Goal: Information Seeking & Learning: Learn about a topic

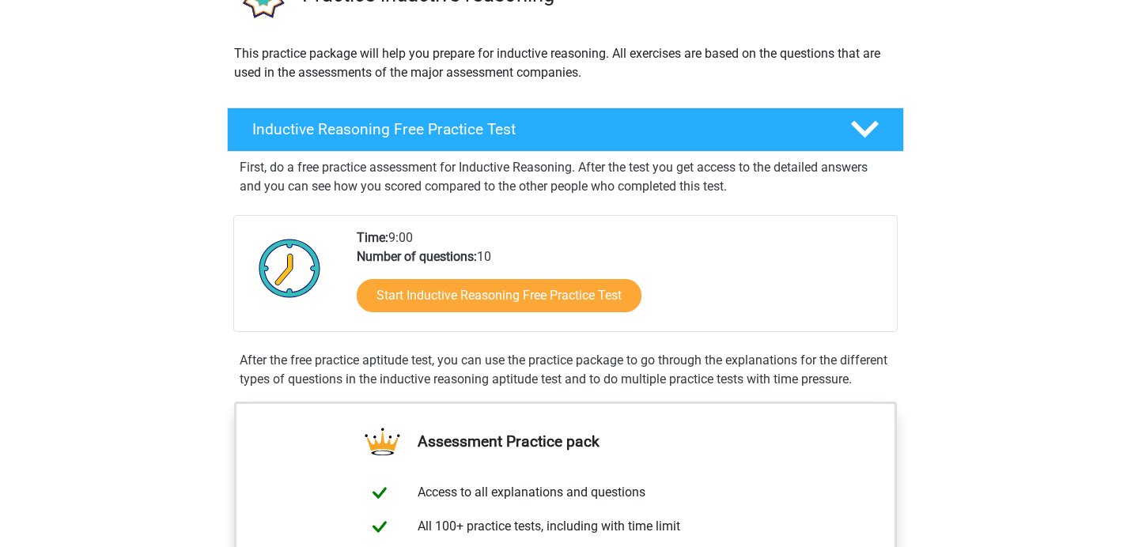
scroll to position [282, 0]
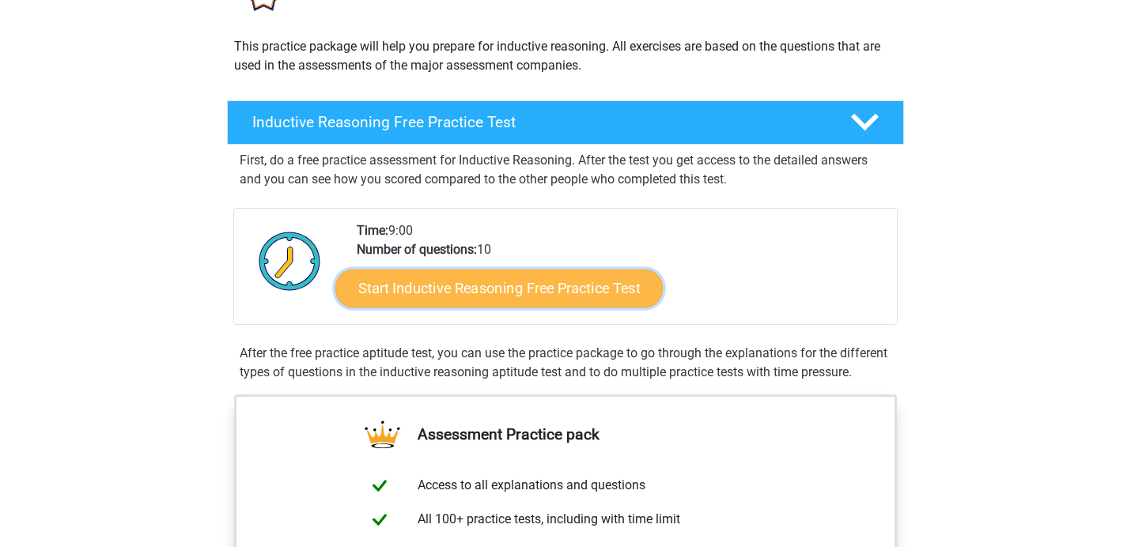
click at [565, 286] on link "Start Inductive Reasoning Free Practice Test" at bounding box center [498, 288] width 327 height 38
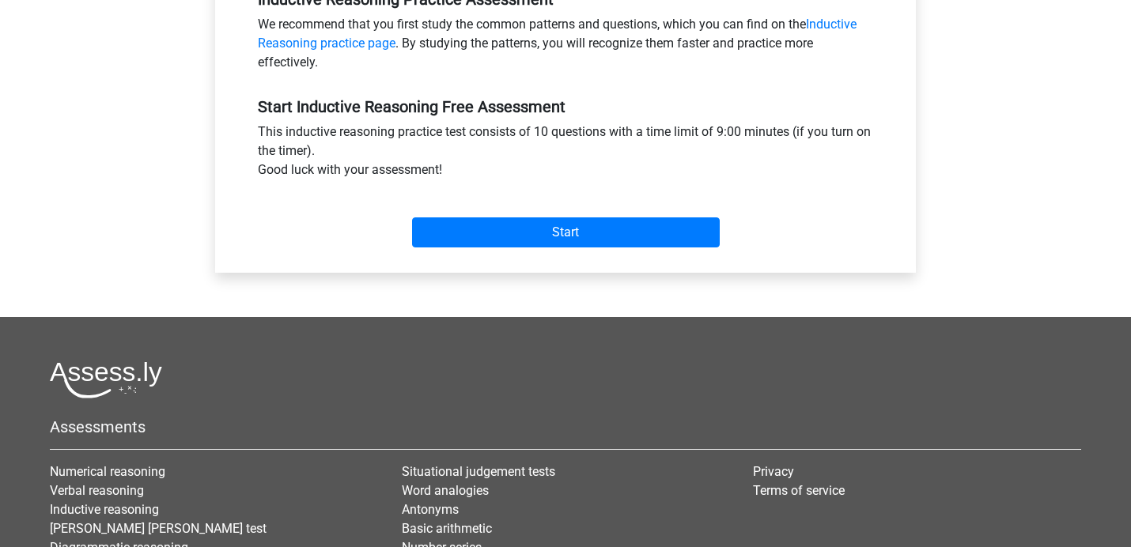
scroll to position [523, 0]
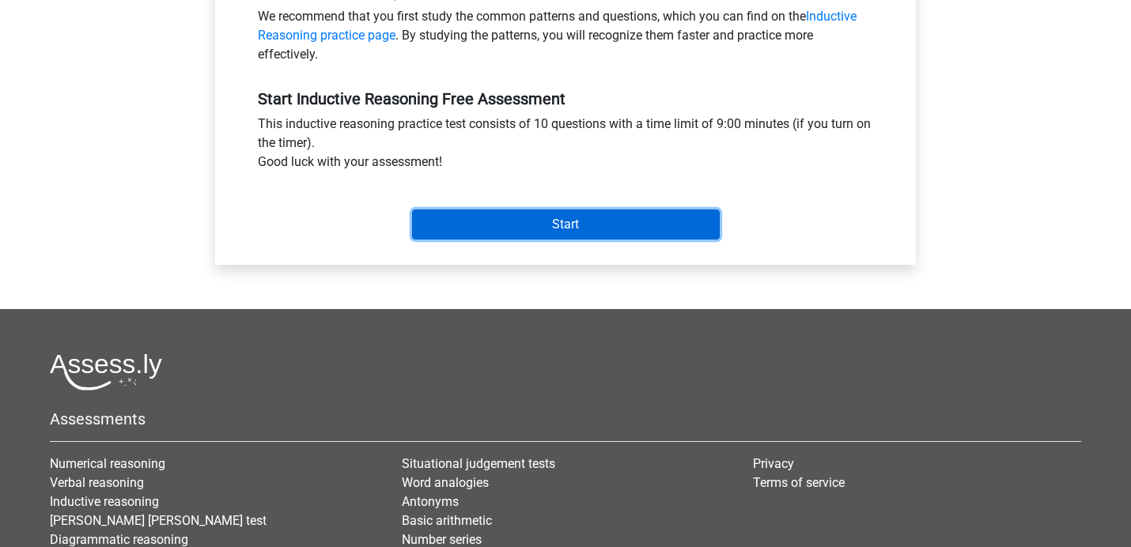
click at [580, 224] on input "Start" at bounding box center [566, 225] width 308 height 30
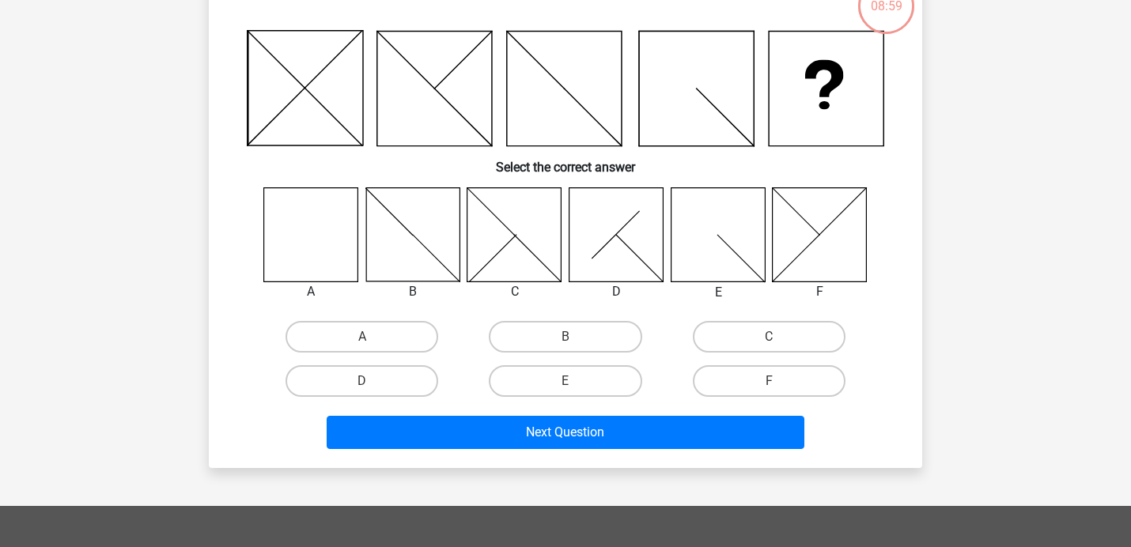
scroll to position [123, 0]
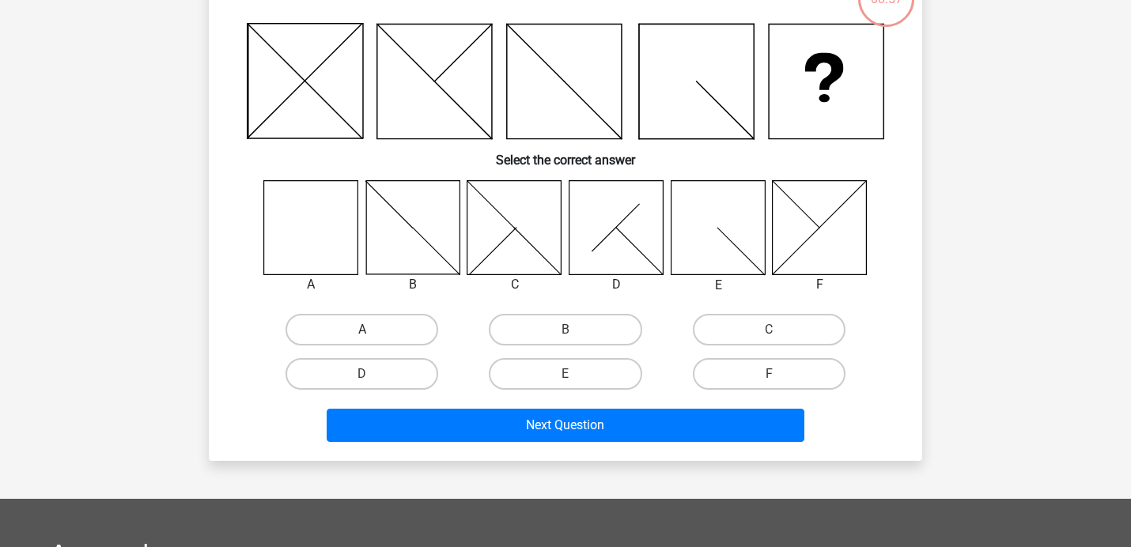
click at [365, 326] on label "A" at bounding box center [362, 330] width 153 height 32
click at [365, 330] on input "A" at bounding box center [367, 335] width 10 height 10
radio input "true"
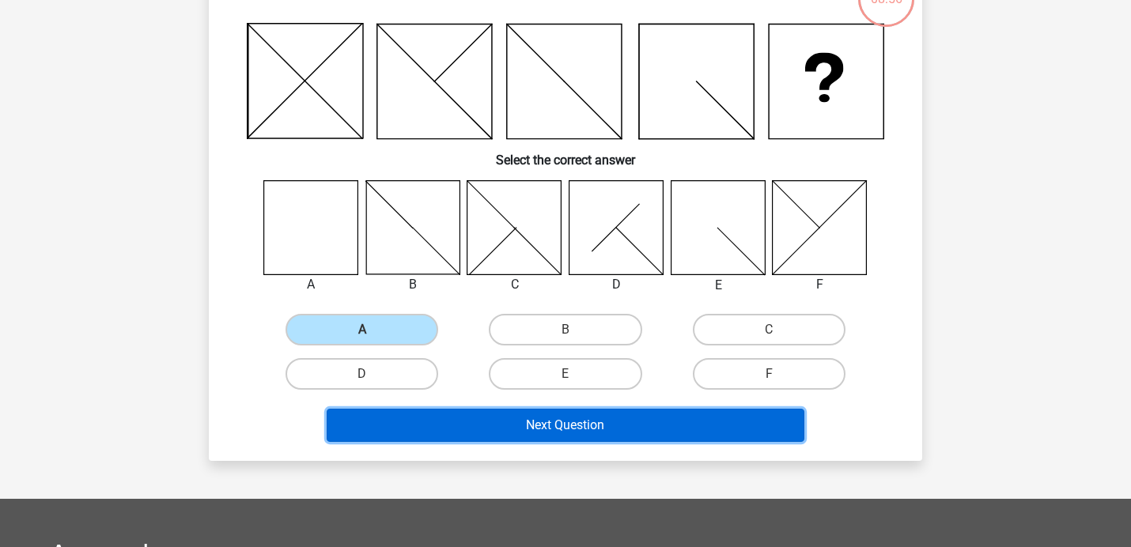
click at [514, 420] on button "Next Question" at bounding box center [566, 425] width 479 height 33
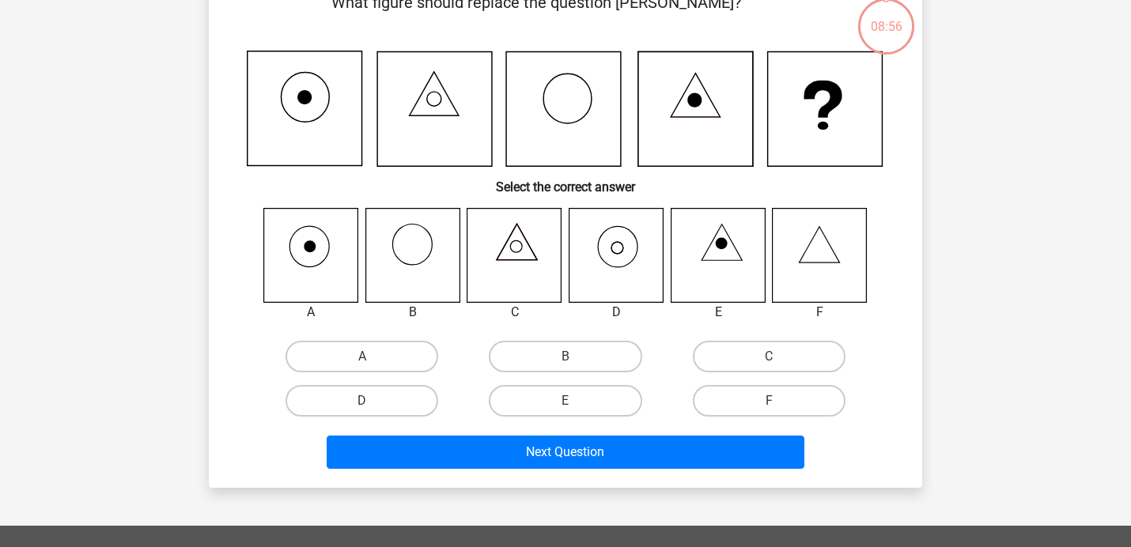
scroll to position [73, 0]
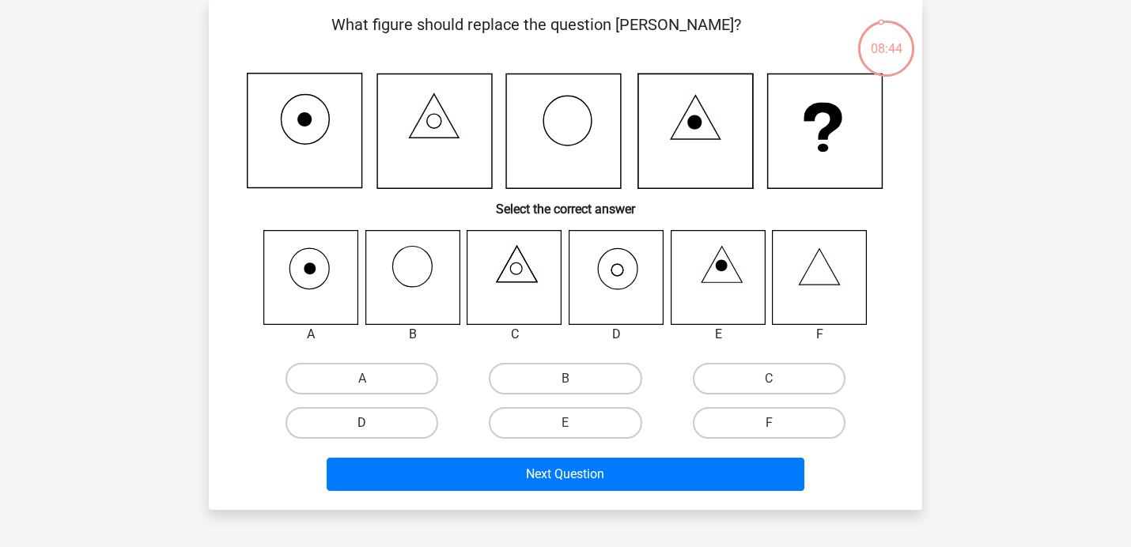
click at [390, 422] on label "D" at bounding box center [362, 423] width 153 height 32
click at [373, 423] on input "D" at bounding box center [367, 428] width 10 height 10
radio input "true"
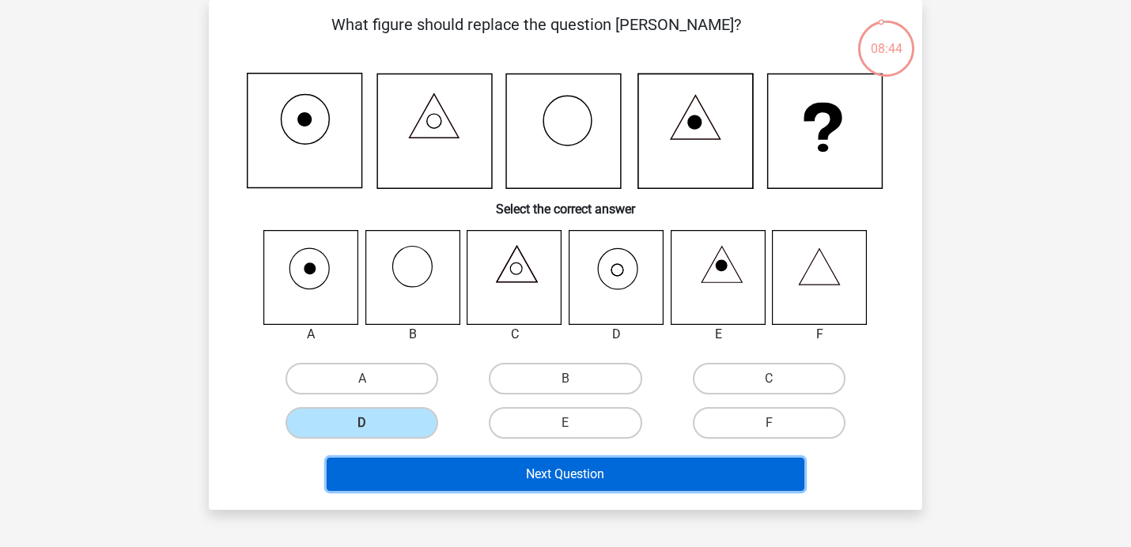
click at [480, 477] on button "Next Question" at bounding box center [566, 474] width 479 height 33
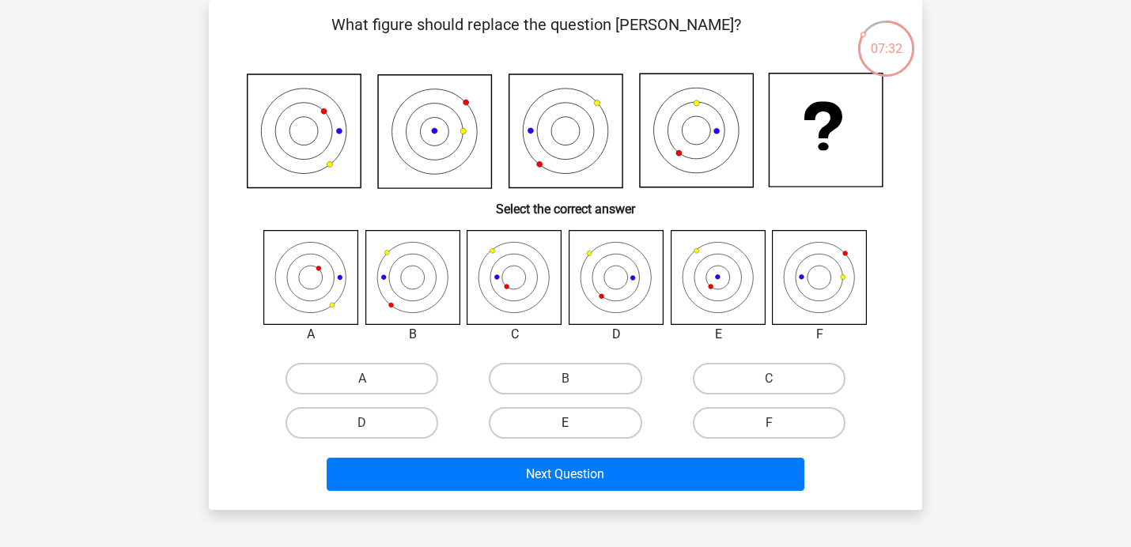
click at [597, 426] on label "E" at bounding box center [565, 423] width 153 height 32
click at [576, 426] on input "E" at bounding box center [571, 428] width 10 height 10
radio input "true"
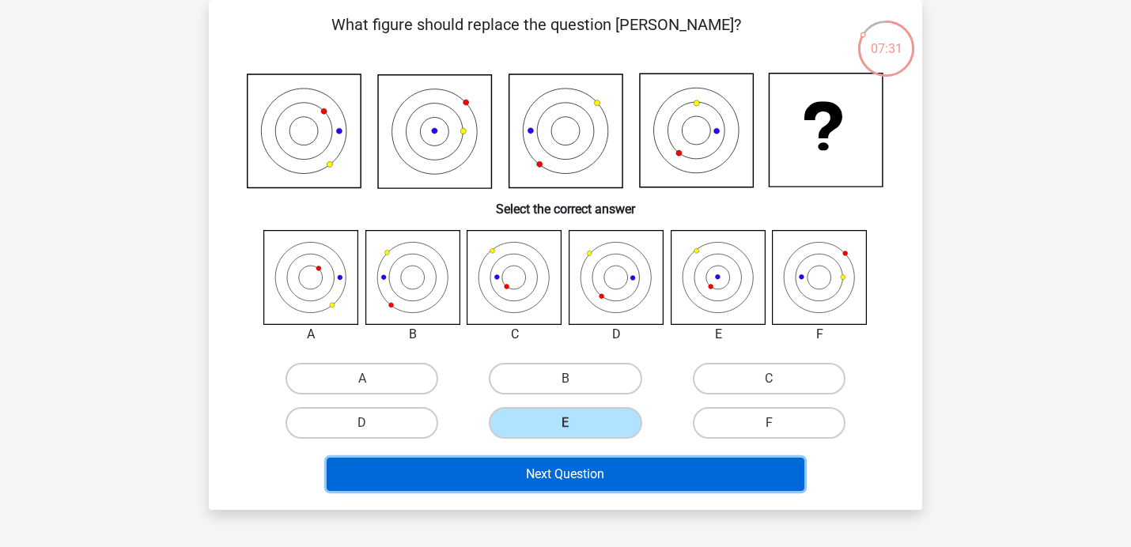
click at [635, 477] on button "Next Question" at bounding box center [566, 474] width 479 height 33
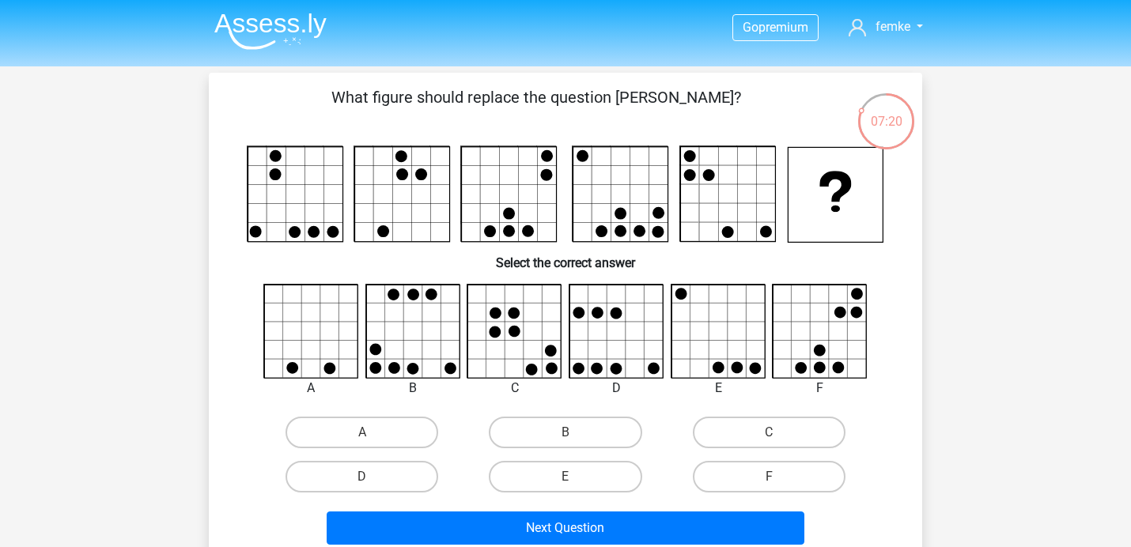
scroll to position [2, 0]
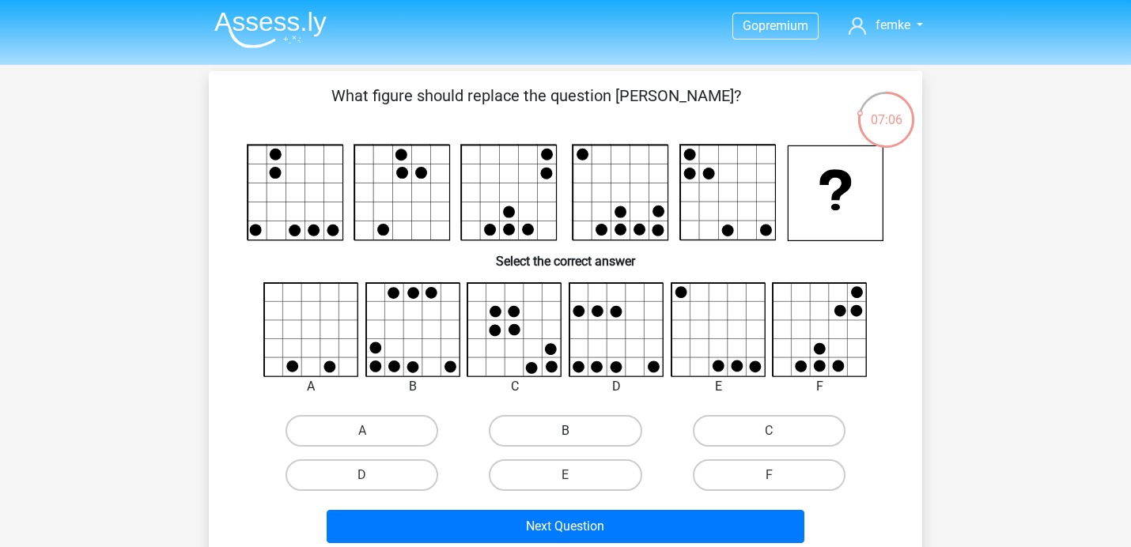
click at [552, 434] on label "B" at bounding box center [565, 431] width 153 height 32
click at [566, 434] on input "B" at bounding box center [571, 436] width 10 height 10
radio input "true"
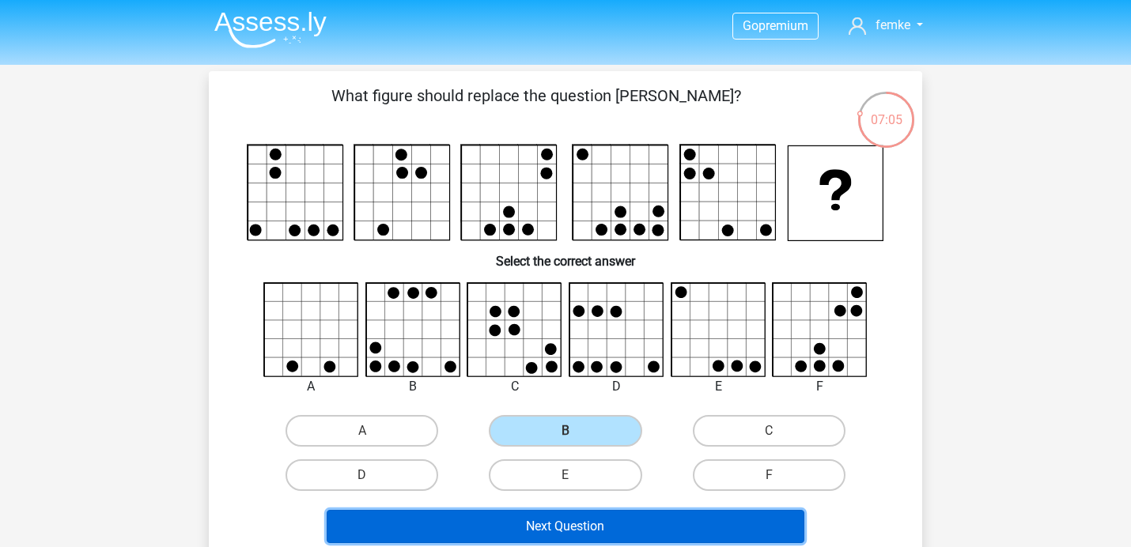
click at [611, 528] on button "Next Question" at bounding box center [566, 526] width 479 height 33
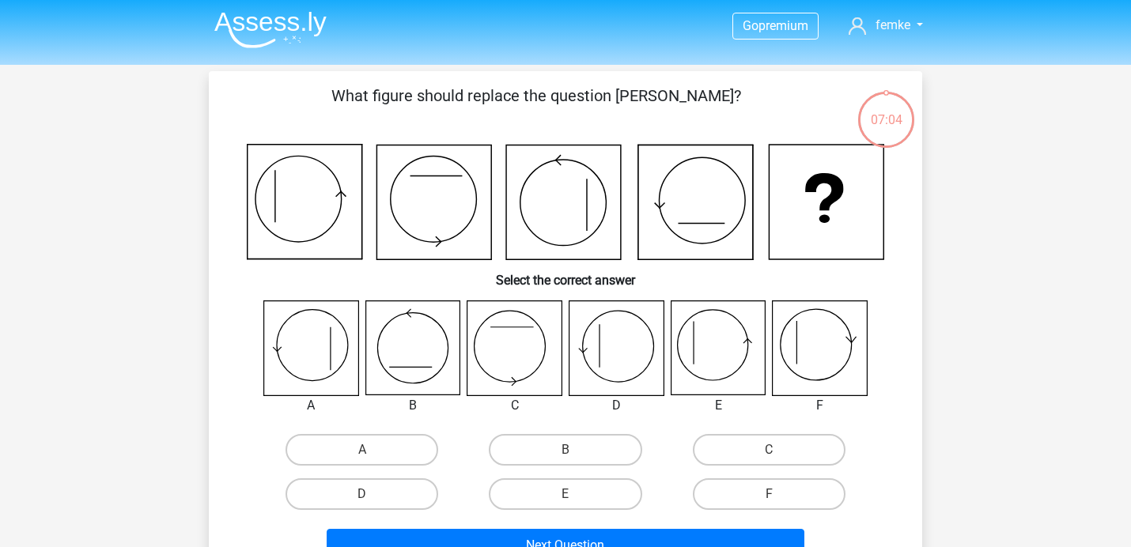
scroll to position [73, 0]
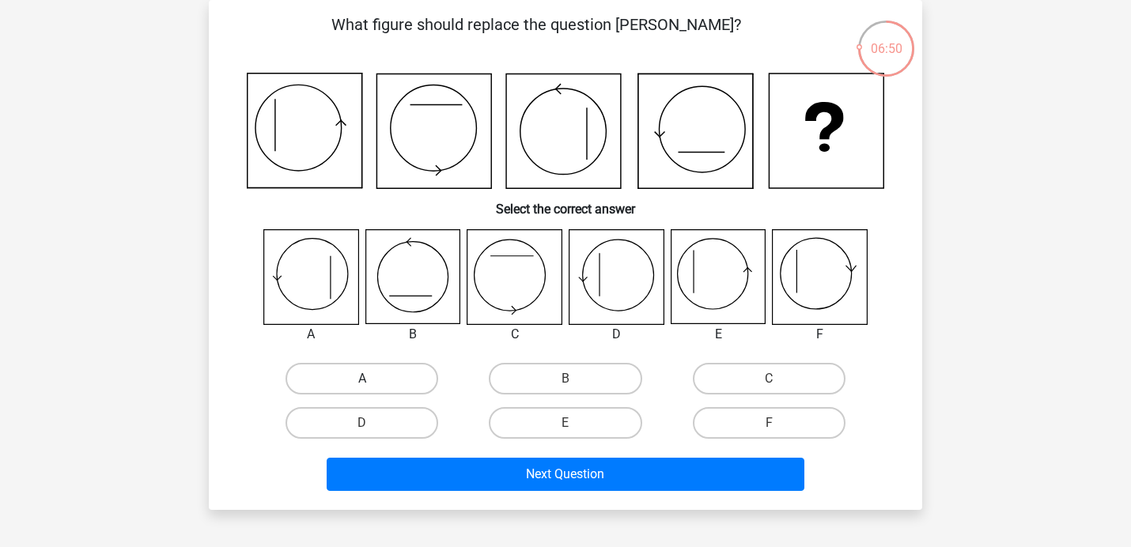
click at [356, 382] on label "A" at bounding box center [362, 379] width 153 height 32
click at [362, 382] on input "A" at bounding box center [367, 384] width 10 height 10
radio input "true"
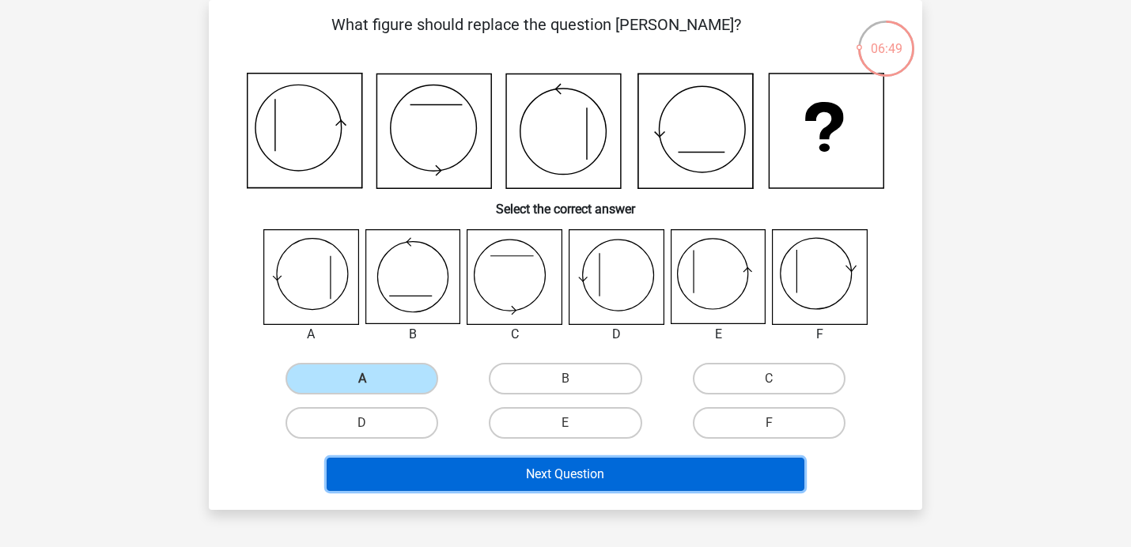
click at [486, 483] on button "Next Question" at bounding box center [566, 474] width 479 height 33
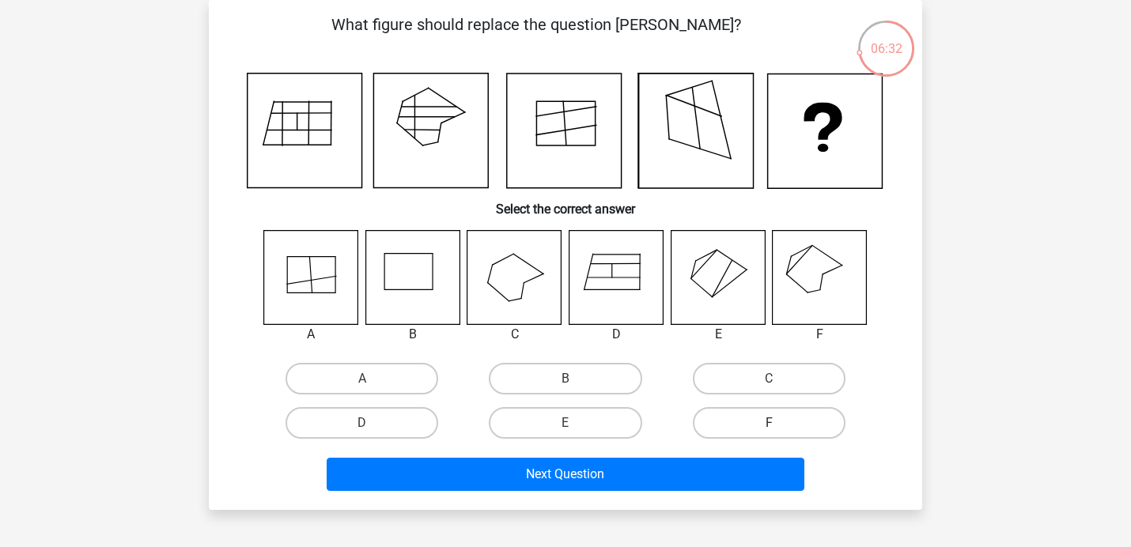
click at [771, 418] on label "F" at bounding box center [769, 423] width 153 height 32
click at [771, 423] on input "F" at bounding box center [774, 428] width 10 height 10
radio input "true"
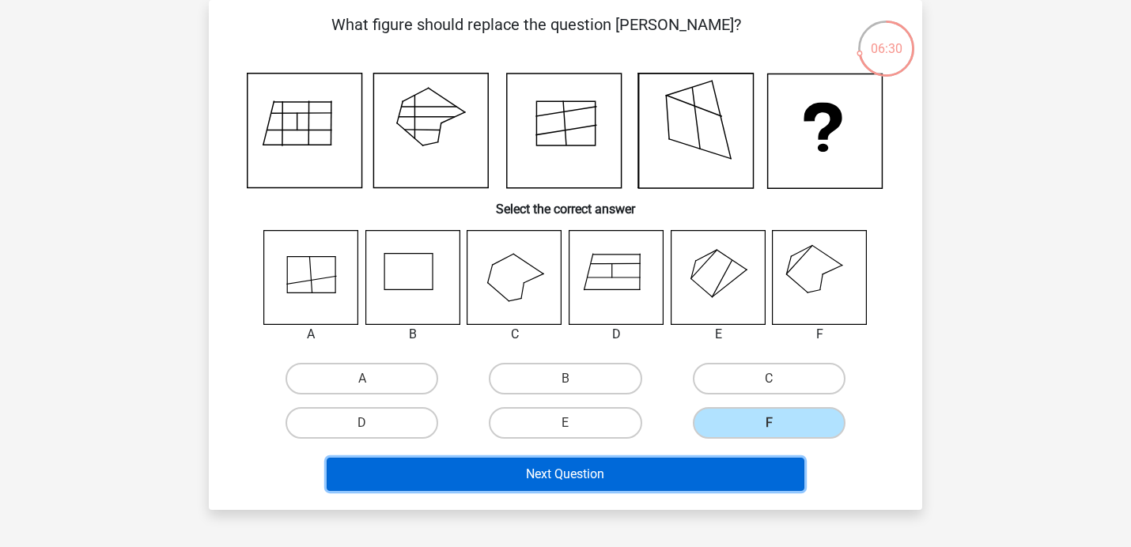
click at [687, 483] on button "Next Question" at bounding box center [566, 474] width 479 height 33
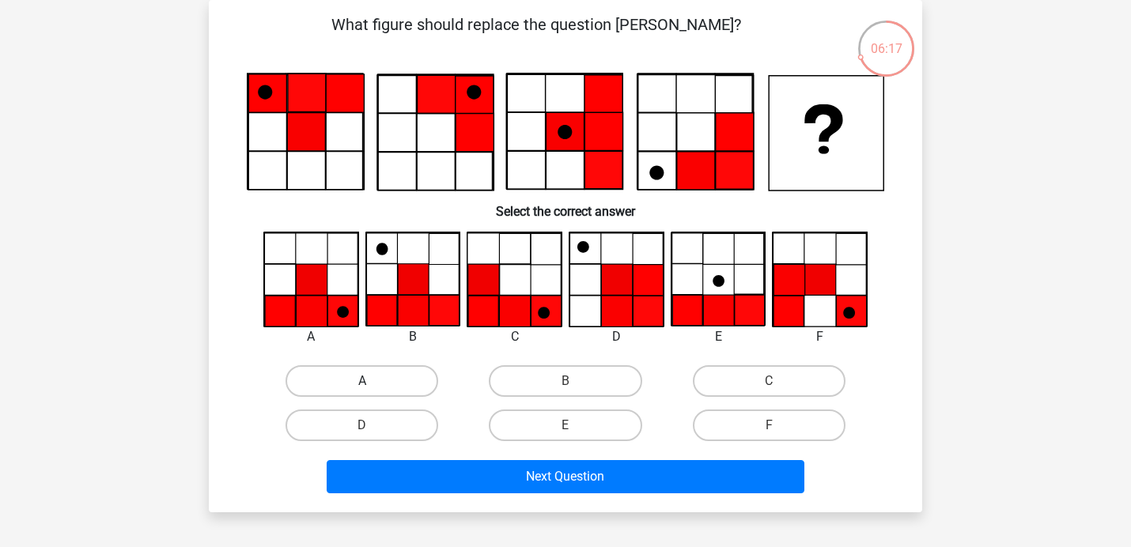
click at [409, 374] on label "A" at bounding box center [362, 381] width 153 height 32
click at [373, 381] on input "A" at bounding box center [367, 386] width 10 height 10
radio input "true"
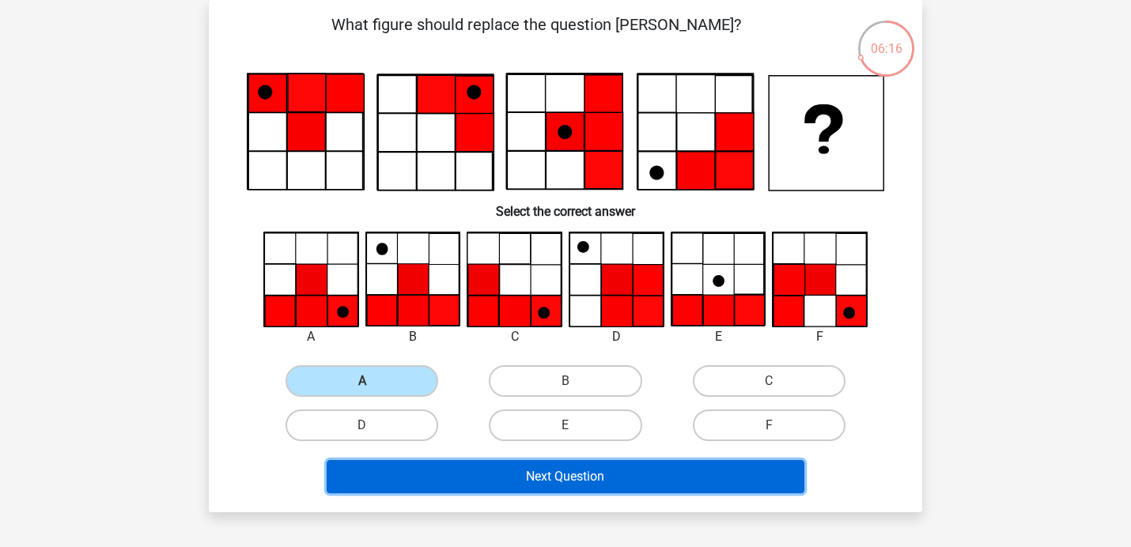
click at [519, 479] on button "Next Question" at bounding box center [566, 476] width 479 height 33
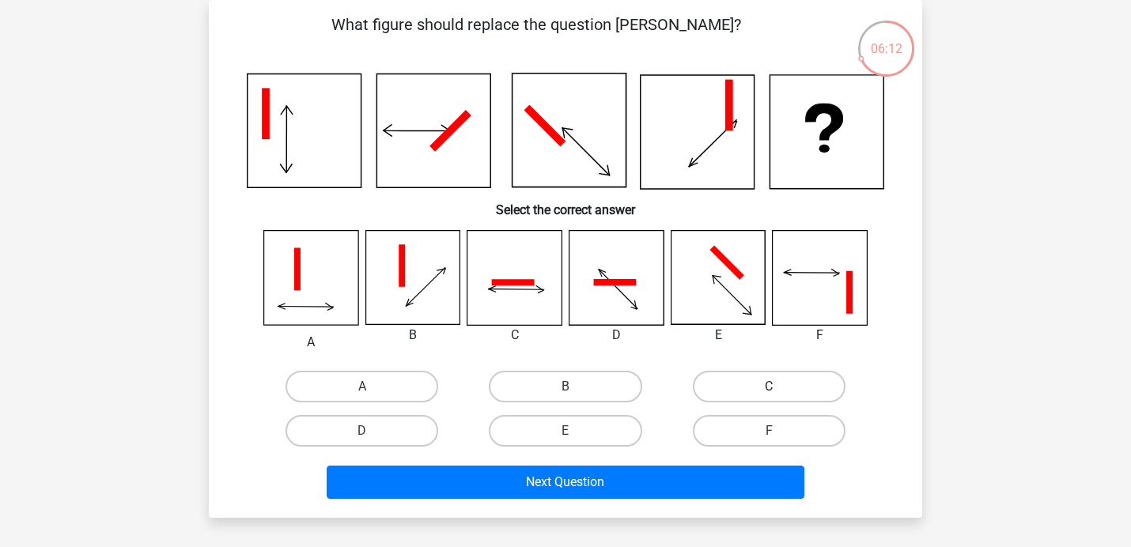
click at [743, 392] on label "C" at bounding box center [769, 387] width 153 height 32
click at [769, 392] on input "C" at bounding box center [774, 392] width 10 height 10
radio input "true"
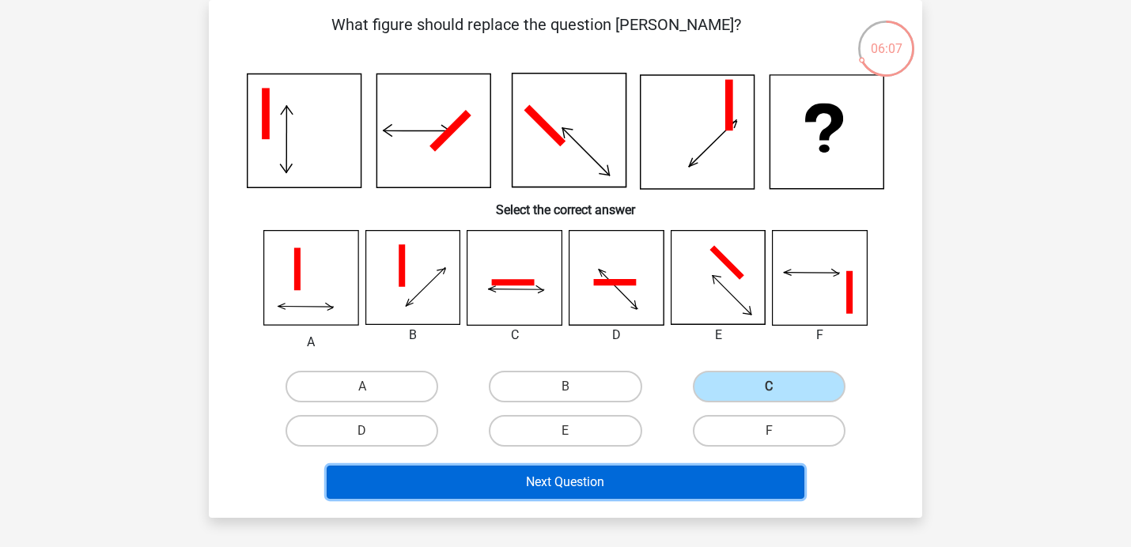
click at [689, 486] on button "Next Question" at bounding box center [566, 482] width 479 height 33
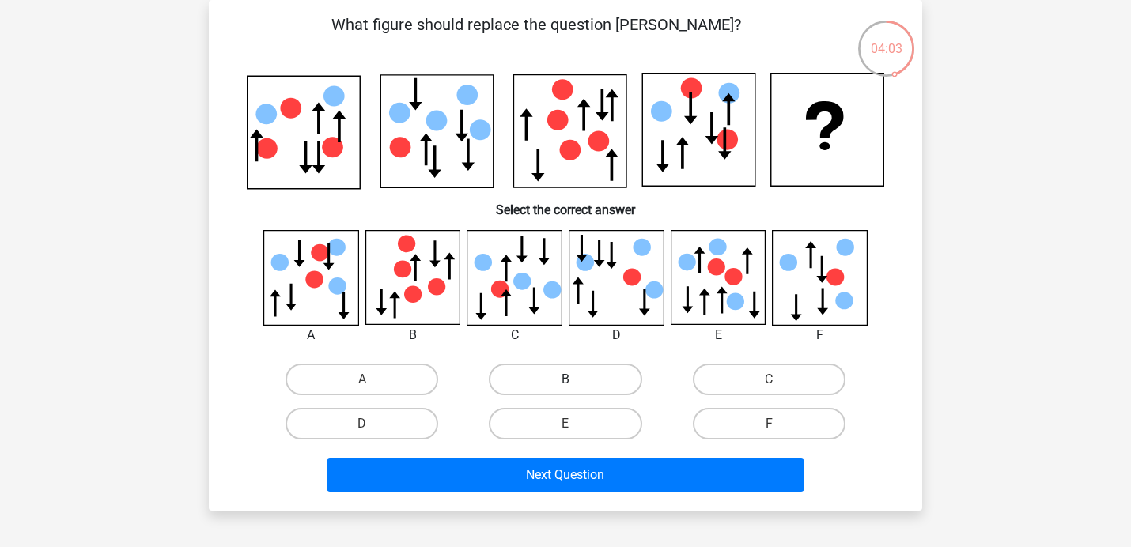
click at [572, 377] on label "B" at bounding box center [565, 380] width 153 height 32
click at [572, 380] on input "B" at bounding box center [571, 385] width 10 height 10
radio input "true"
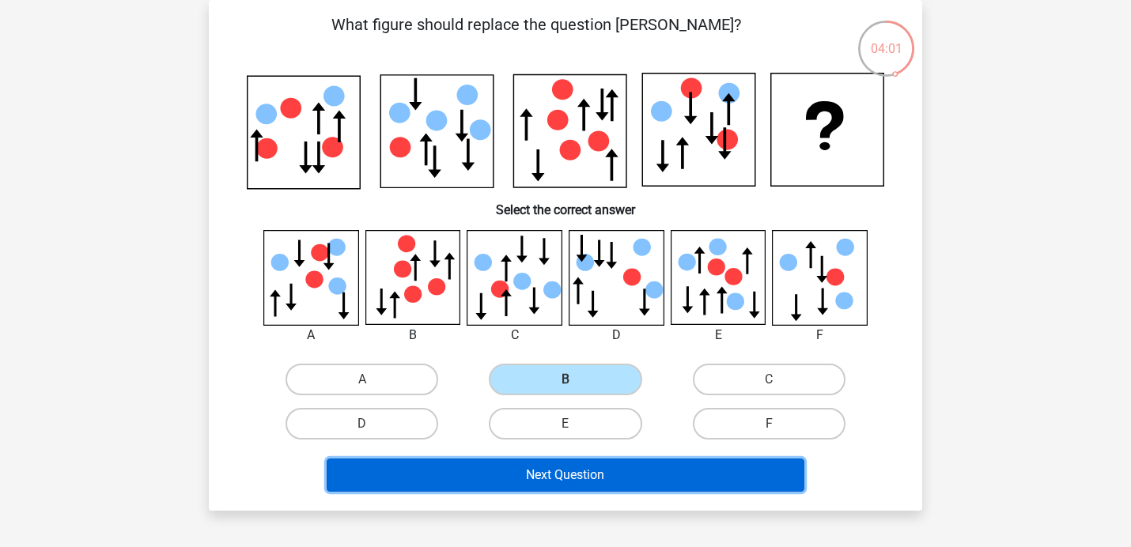
click at [584, 478] on button "Next Question" at bounding box center [566, 475] width 479 height 33
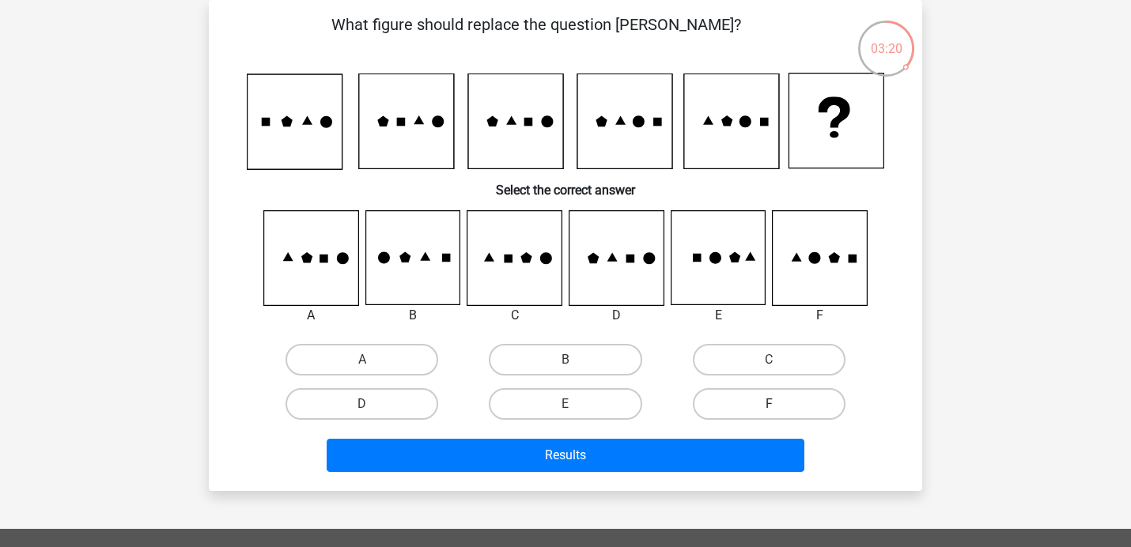
click at [795, 405] on label "F" at bounding box center [769, 404] width 153 height 32
click at [779, 405] on input "F" at bounding box center [774, 409] width 10 height 10
radio input "true"
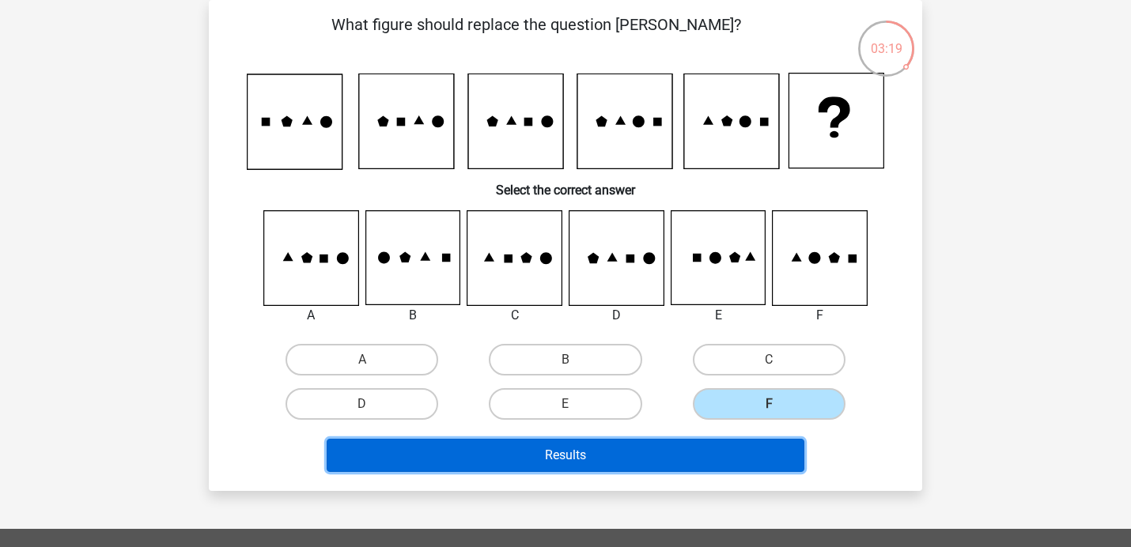
click at [770, 445] on button "Results" at bounding box center [566, 455] width 479 height 33
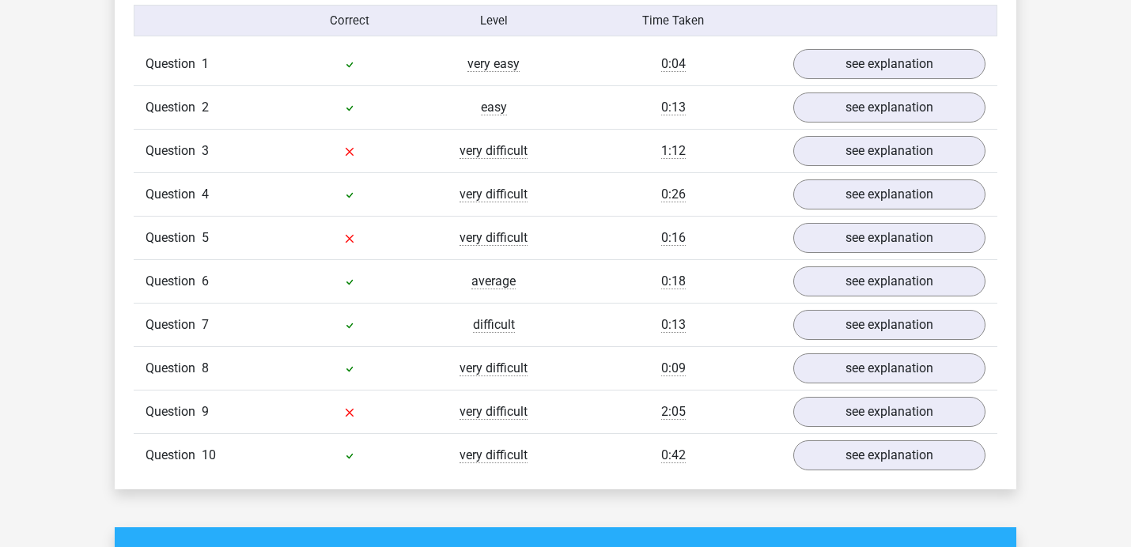
scroll to position [1282, 0]
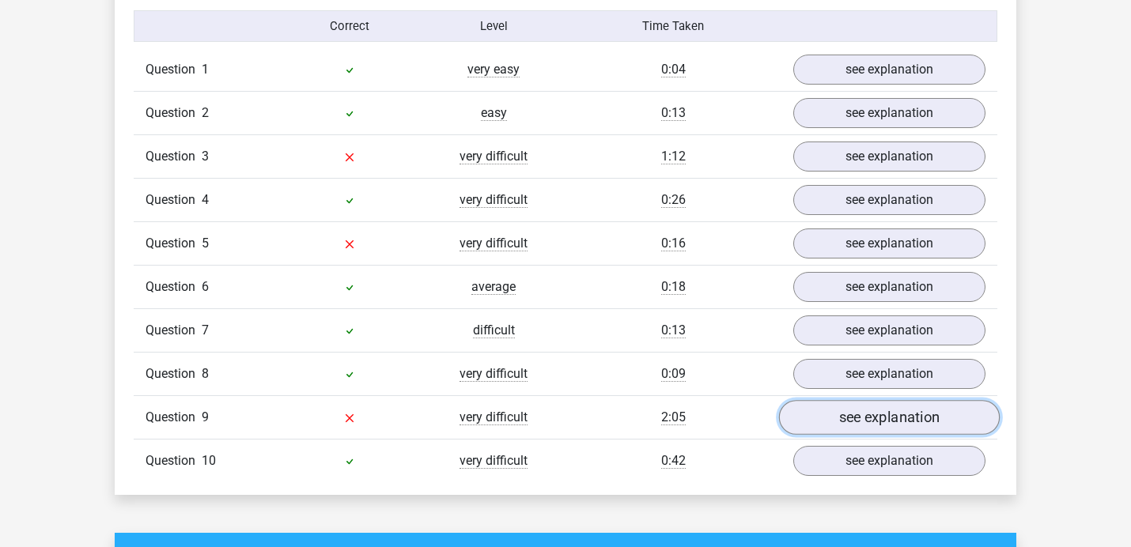
click at [841, 420] on link "see explanation" at bounding box center [889, 418] width 221 height 35
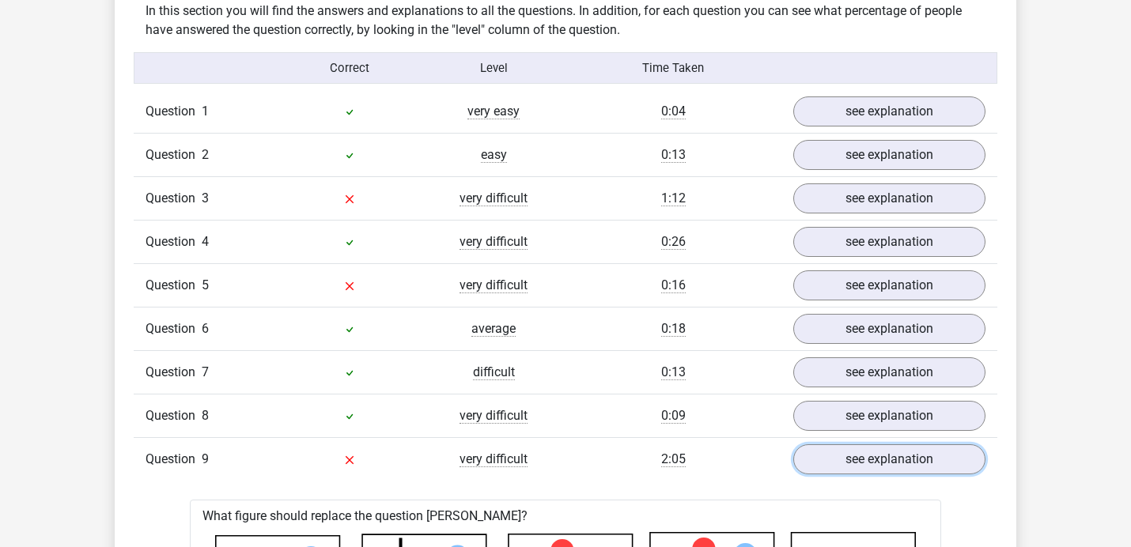
scroll to position [1234, 0]
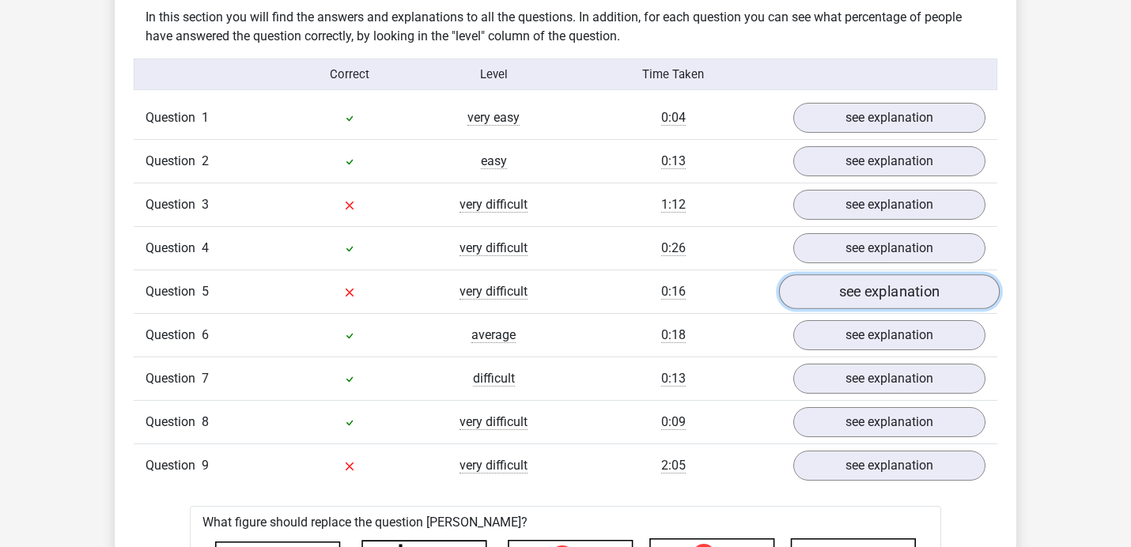
click at [891, 293] on link "see explanation" at bounding box center [889, 292] width 221 height 35
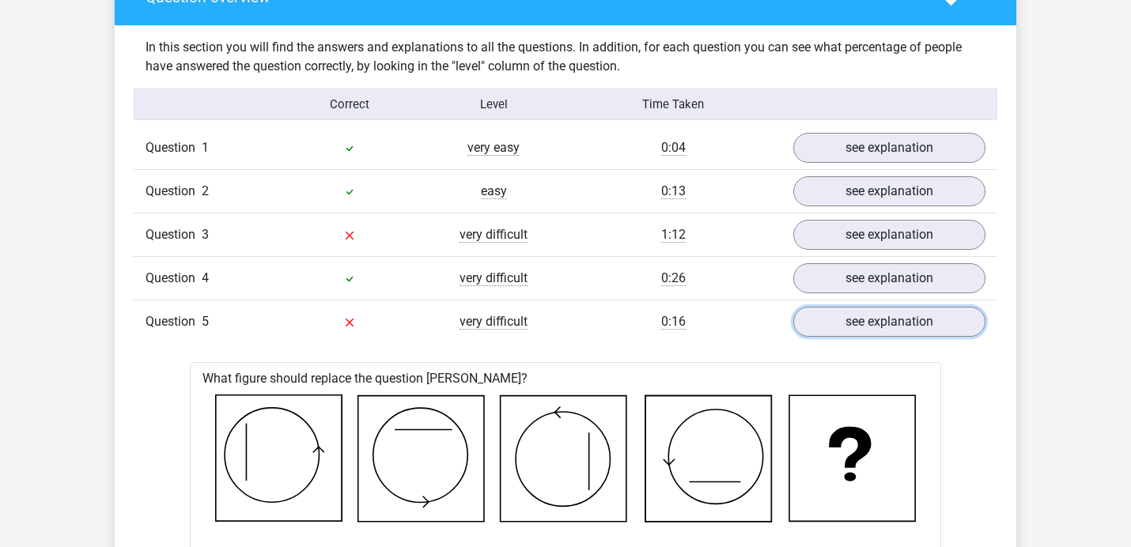
scroll to position [1203, 0]
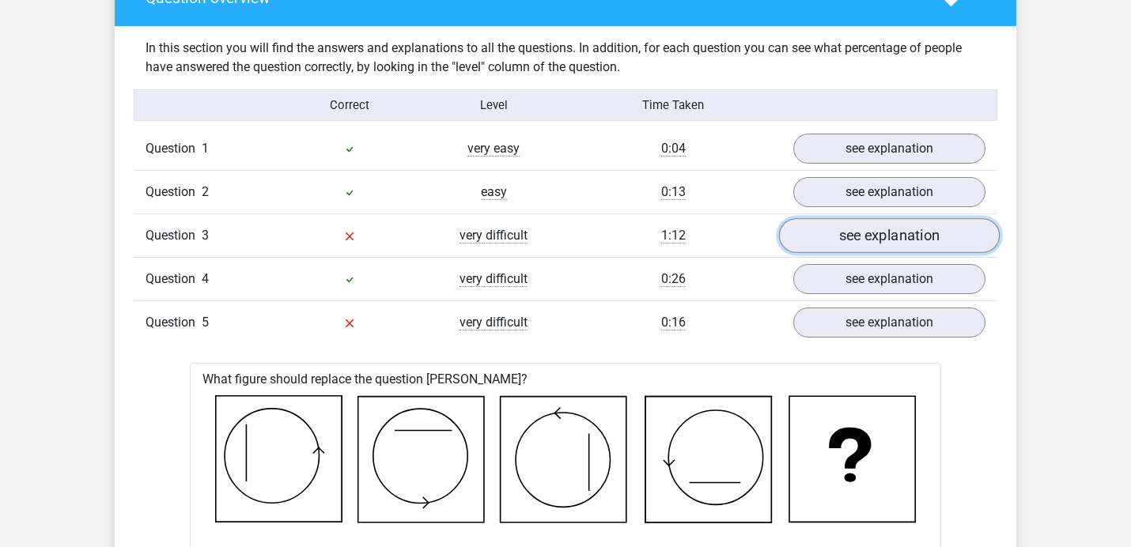
click at [869, 237] on link "see explanation" at bounding box center [889, 236] width 221 height 35
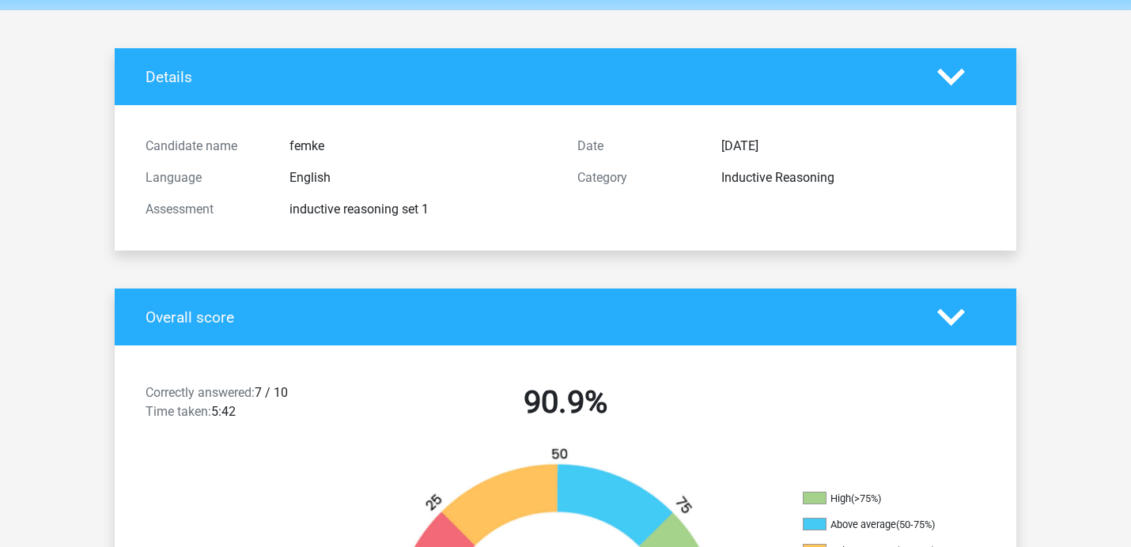
scroll to position [0, 0]
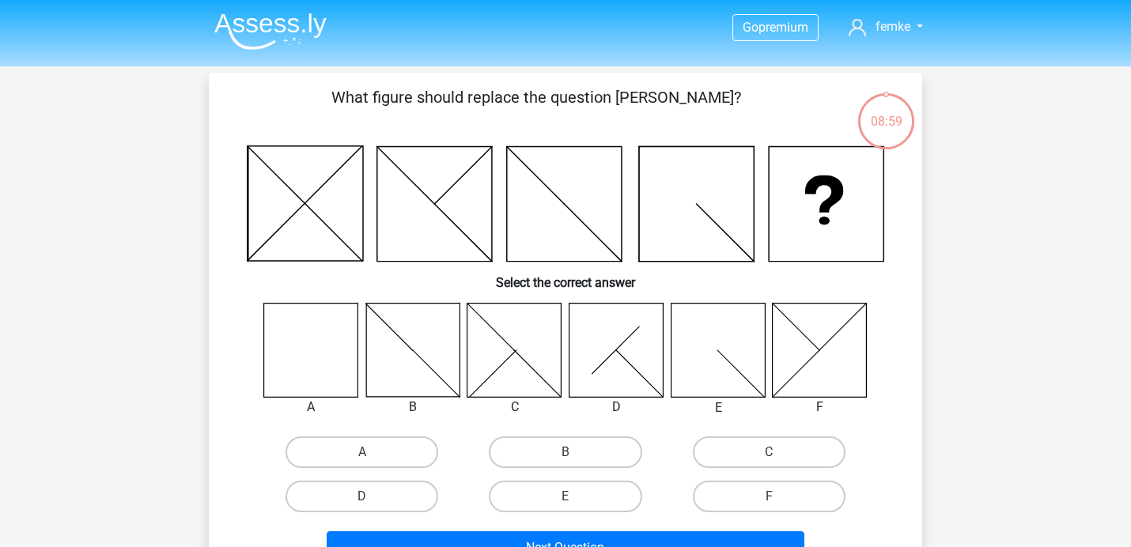
click at [272, 26] on img at bounding box center [270, 31] width 112 height 37
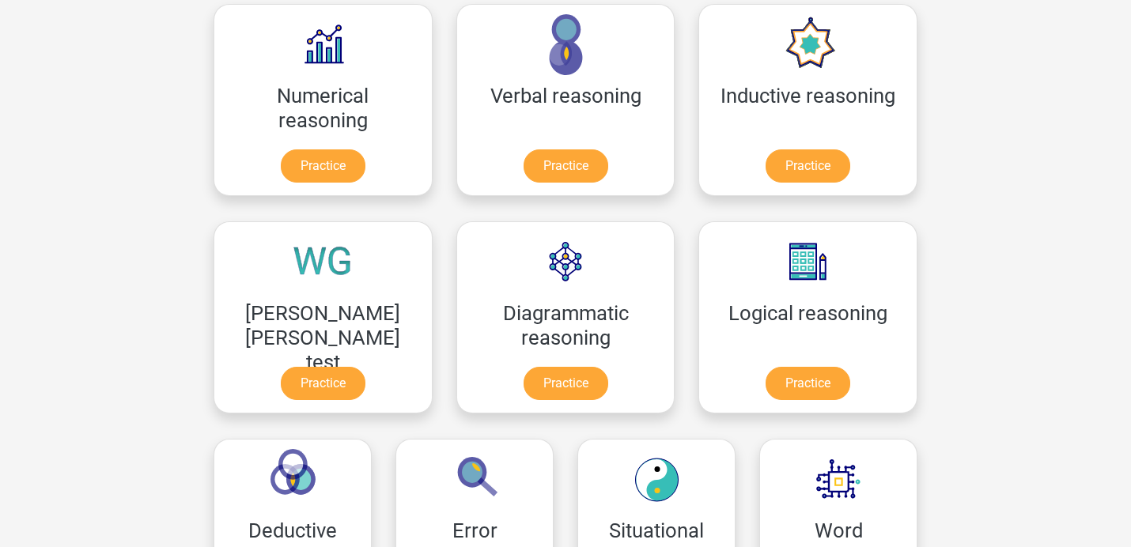
scroll to position [263, 0]
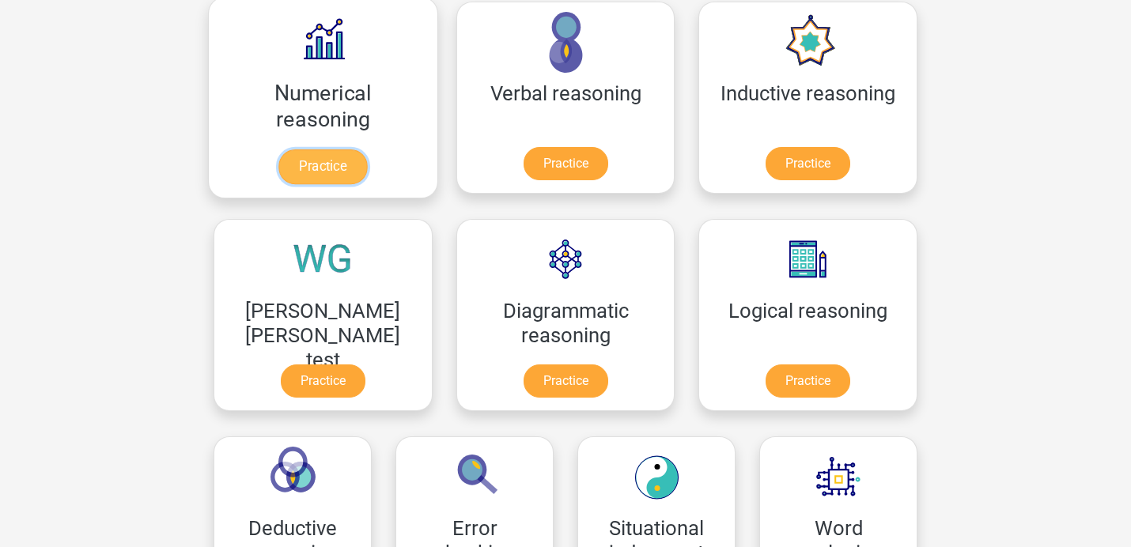
click at [305, 172] on link "Practice" at bounding box center [322, 167] width 89 height 35
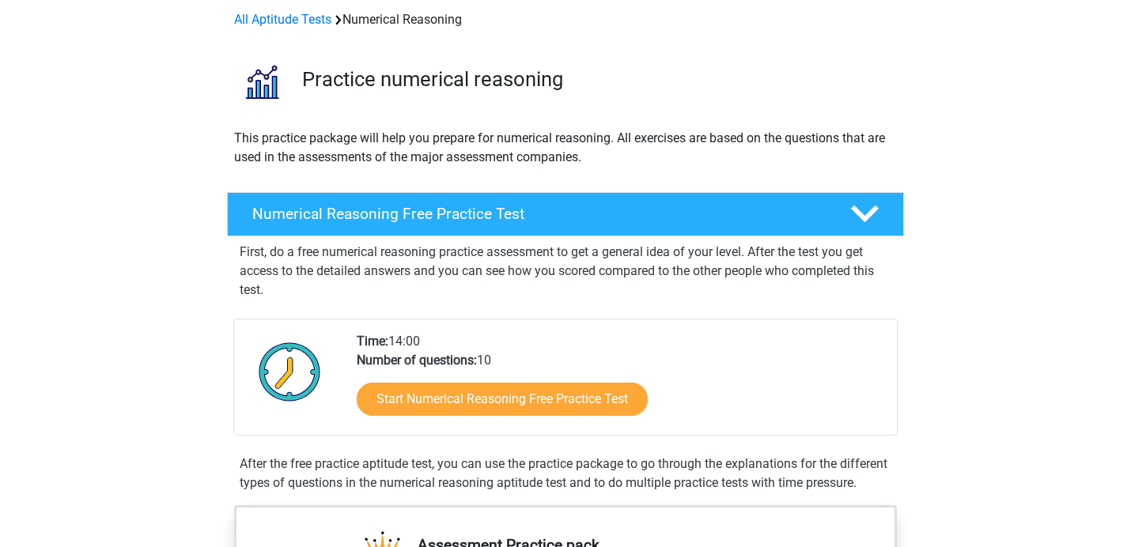
scroll to position [70, 0]
